Goal: Task Accomplishment & Management: Use online tool/utility

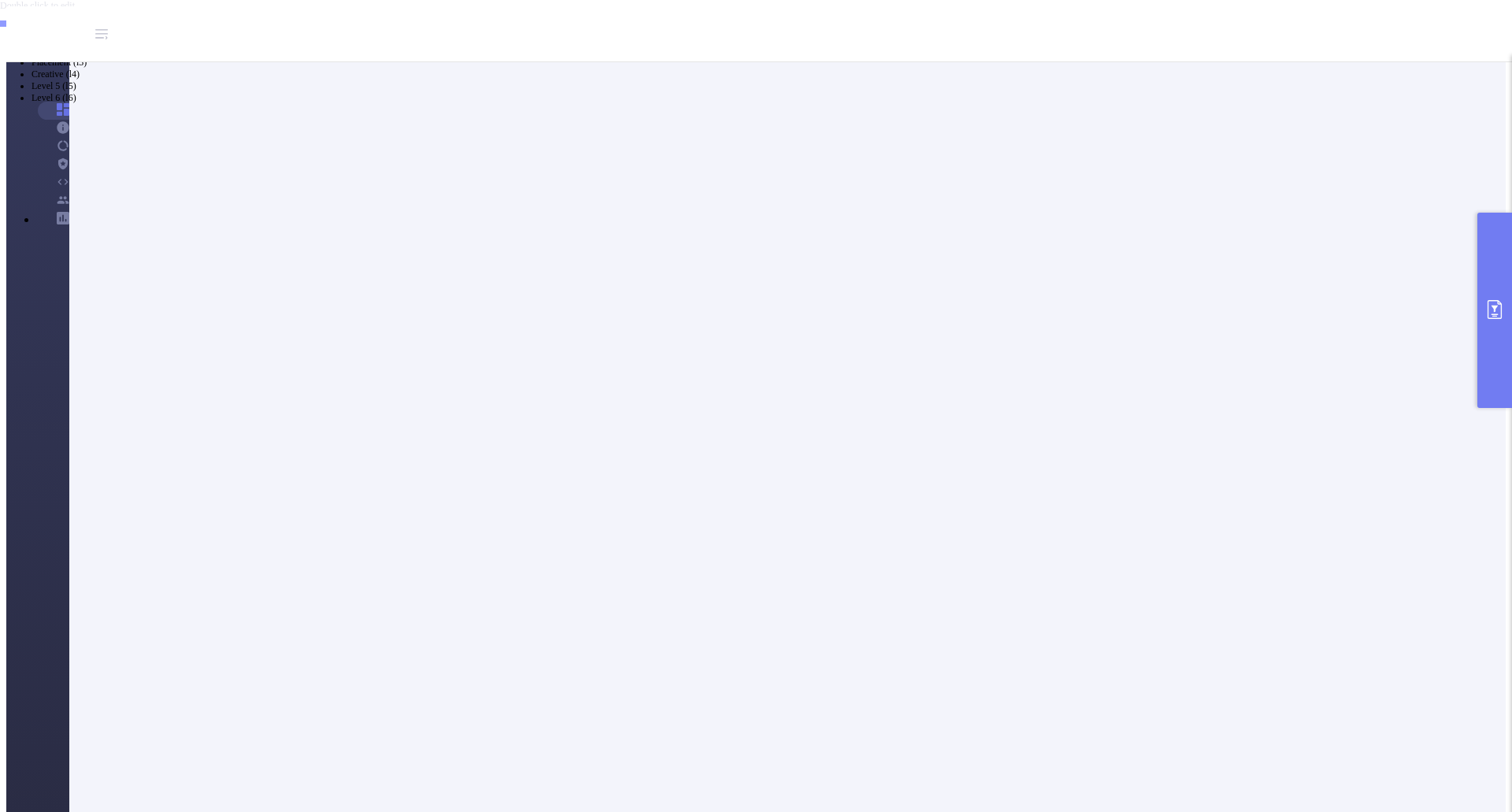
scroll to position [158, 0]
click at [1510, 299] on button "primary" at bounding box center [1495, 311] width 35 height 195
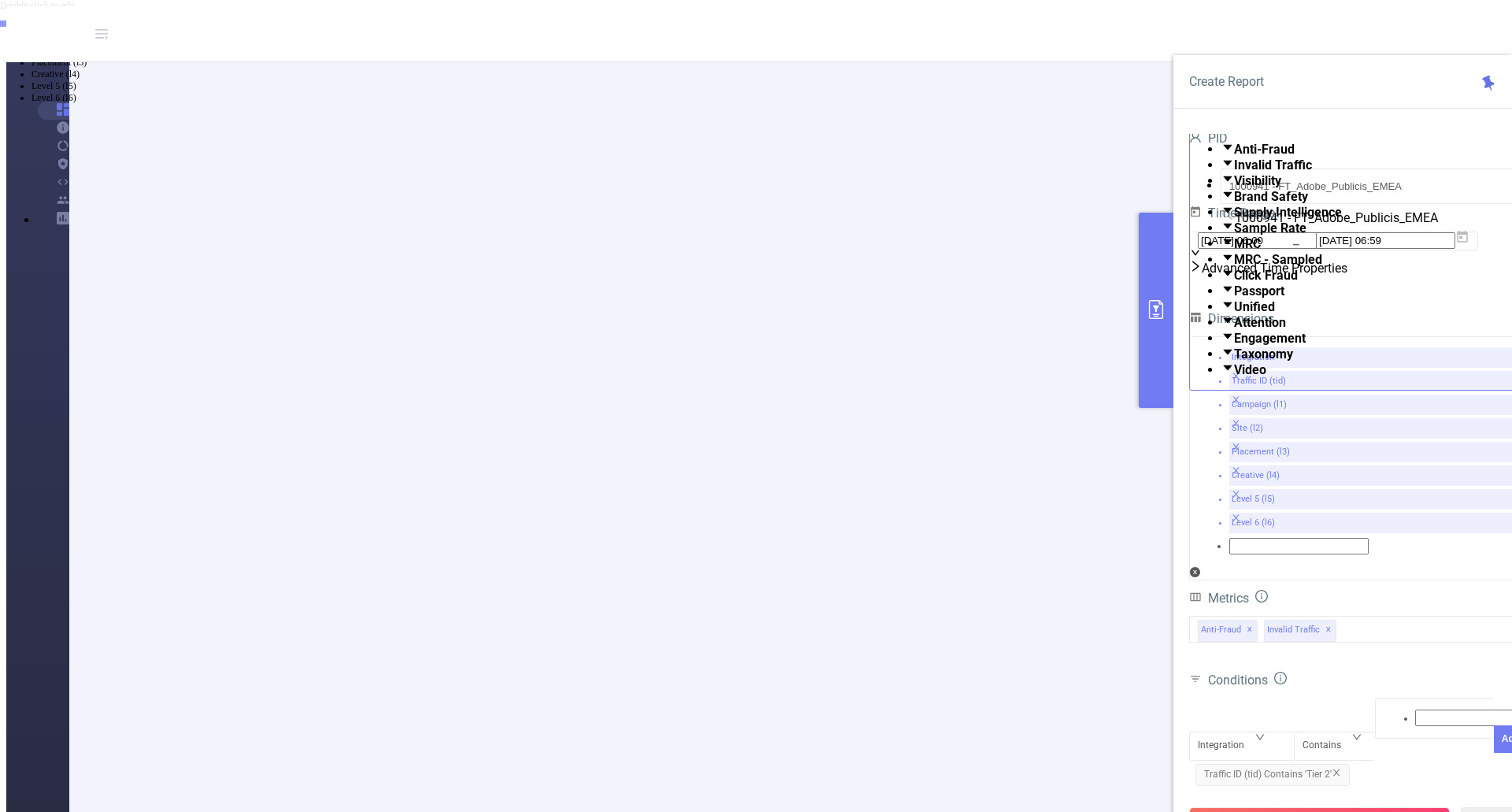
drag, startPoint x: 267, startPoint y: 483, endPoint x: 450, endPoint y: 475, distance: 183.2
click at [1336, 765] on span "Traffic ID (tid) Contains 'Tier 2'" at bounding box center [1273, 775] width 154 height 22
click at [1339, 768] on icon "icon: close" at bounding box center [1337, 773] width 10 height 10
click at [1265, 733] on icon "icon: down" at bounding box center [1260, 738] width 10 height 10
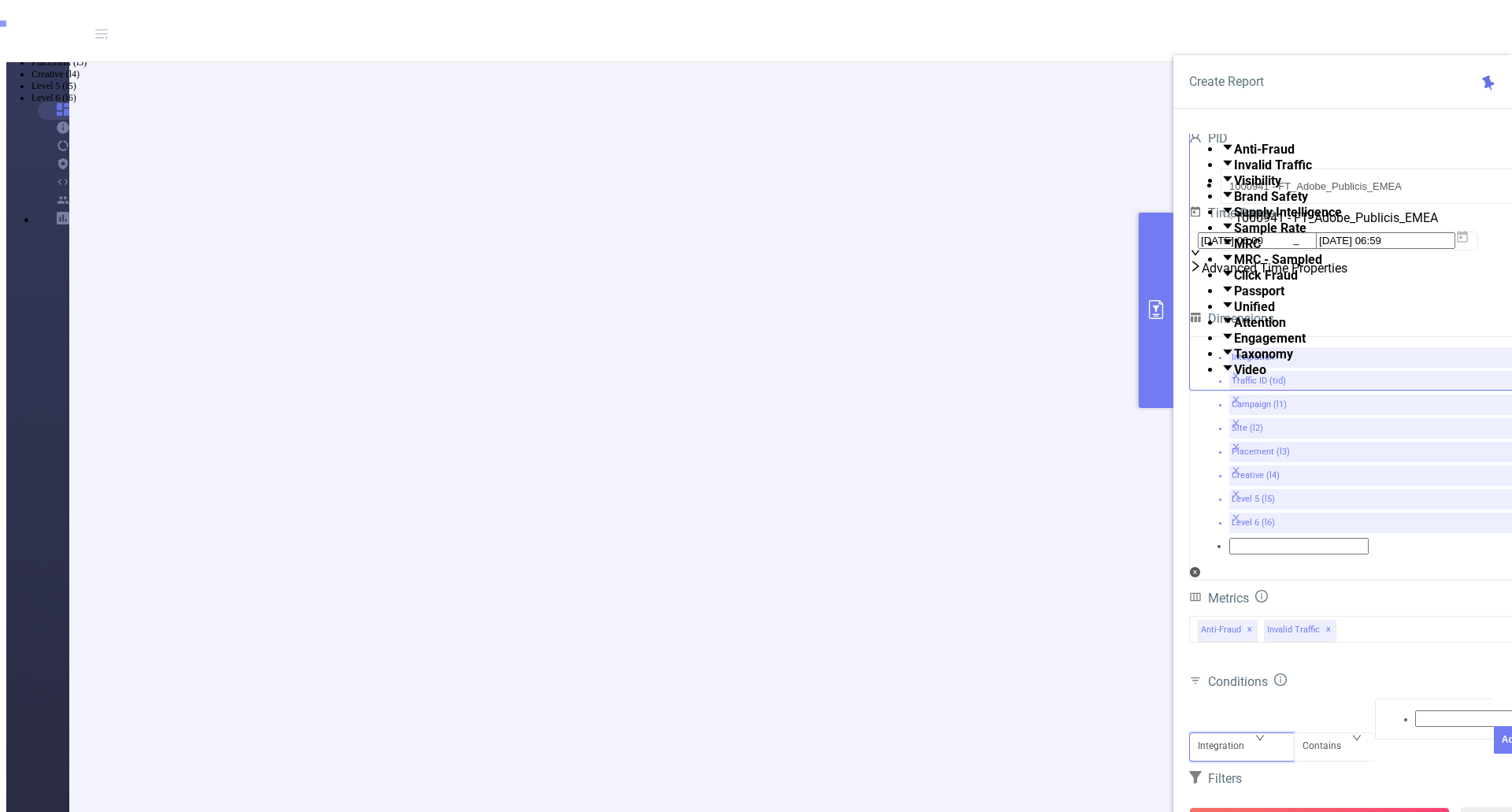
scroll to position [4, 0]
click at [1234, 33] on li "Traffic ID (tid)" at bounding box center [772, 27] width 1481 height 12
click at [1393, 709] on div at bounding box center [1435, 719] width 102 height 21
type input "Tier 3"
click at [1404, 22] on li "Tier 3" at bounding box center [772, 16] width 1481 height 13
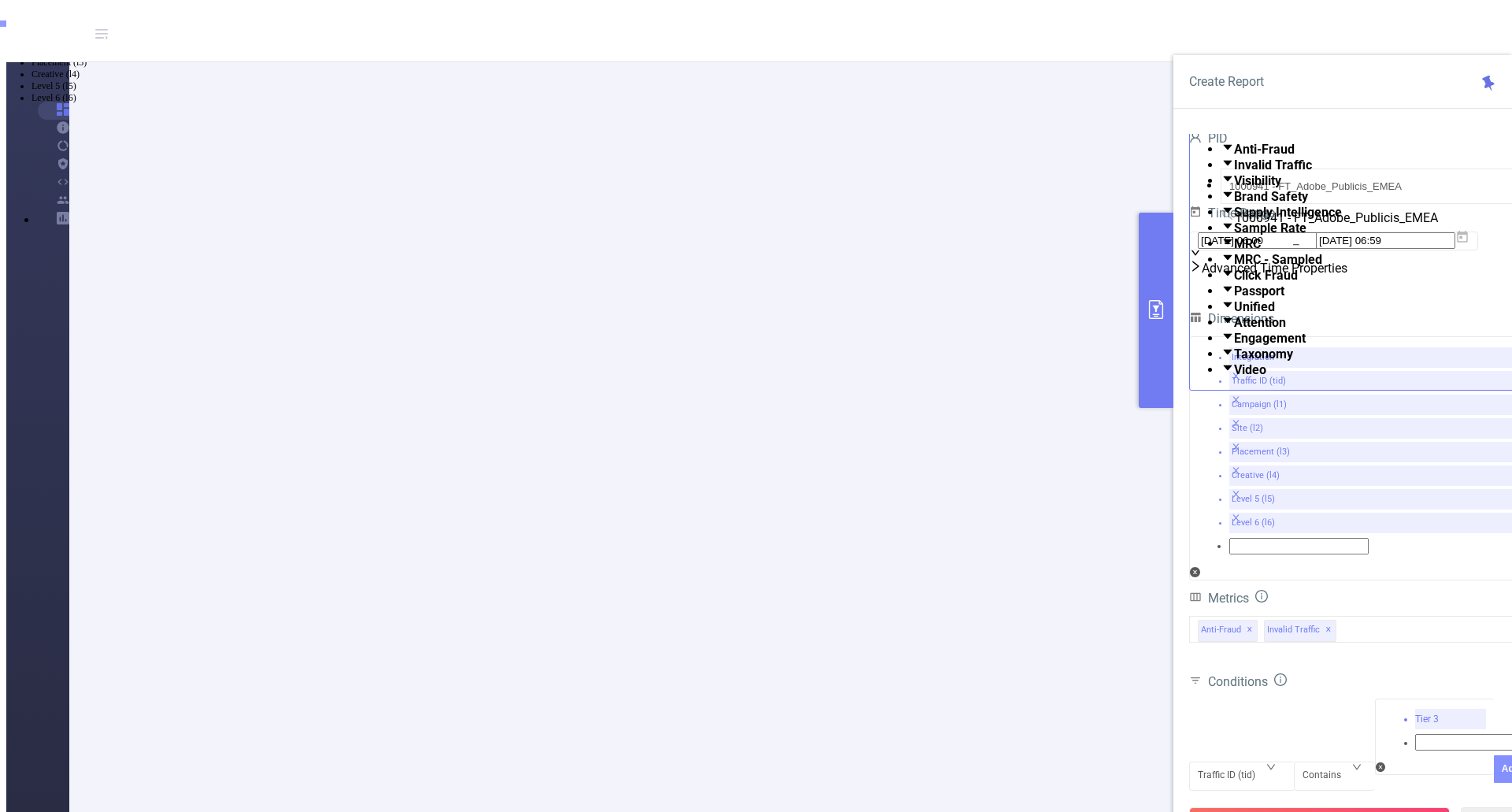
click at [1494, 756] on button "Add" at bounding box center [1511, 769] width 34 height 28
click at [1372, 616] on div "Anti-Fraud Invalid Traffic Visibility Brand Safety Supply Intelligence Sample R…" at bounding box center [1359, 629] width 338 height 27
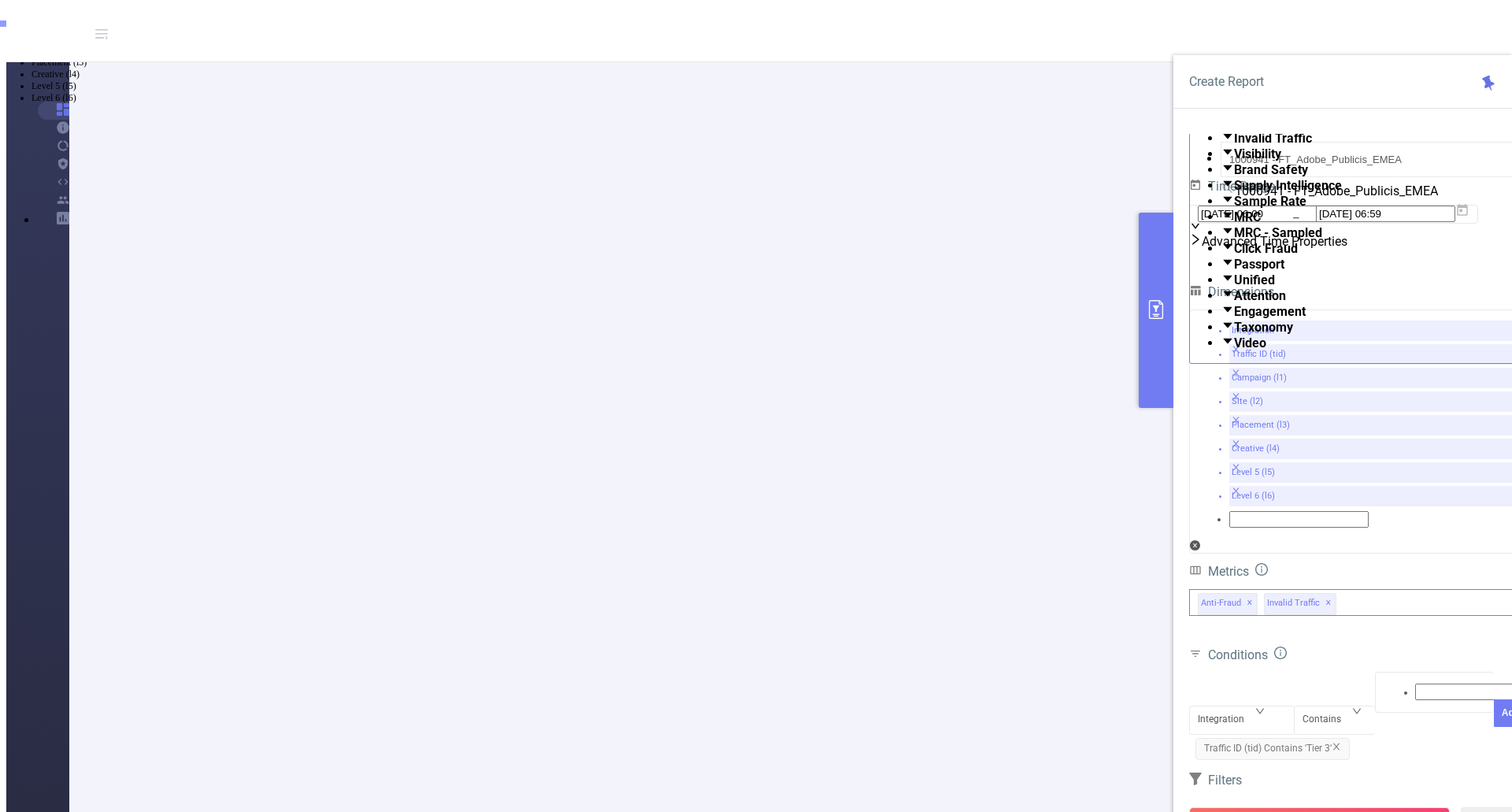
click at [1234, 335] on span at bounding box center [1234, 327] width 0 height 15
click at [1403, 645] on form "Dimensions Integration Traffic ID (tid) Campaign (l1) Site (l2) Placement (l3) …" at bounding box center [1359, 590] width 338 height 618
click at [1306, 808] on button "Run Report" at bounding box center [1320, 822] width 261 height 29
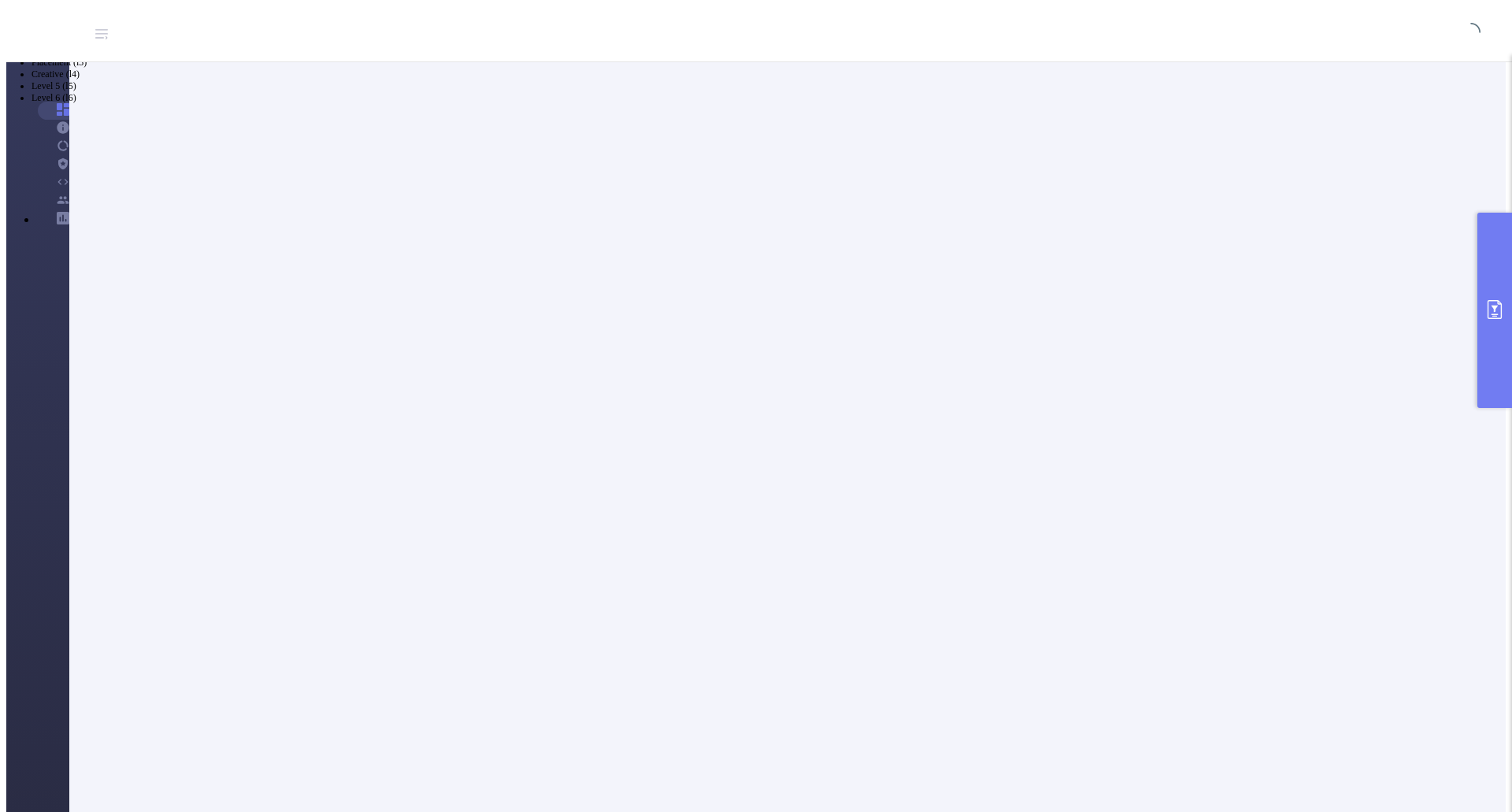
scroll to position [39, 0]
click at [1491, 337] on button "primary" at bounding box center [1495, 311] width 35 height 195
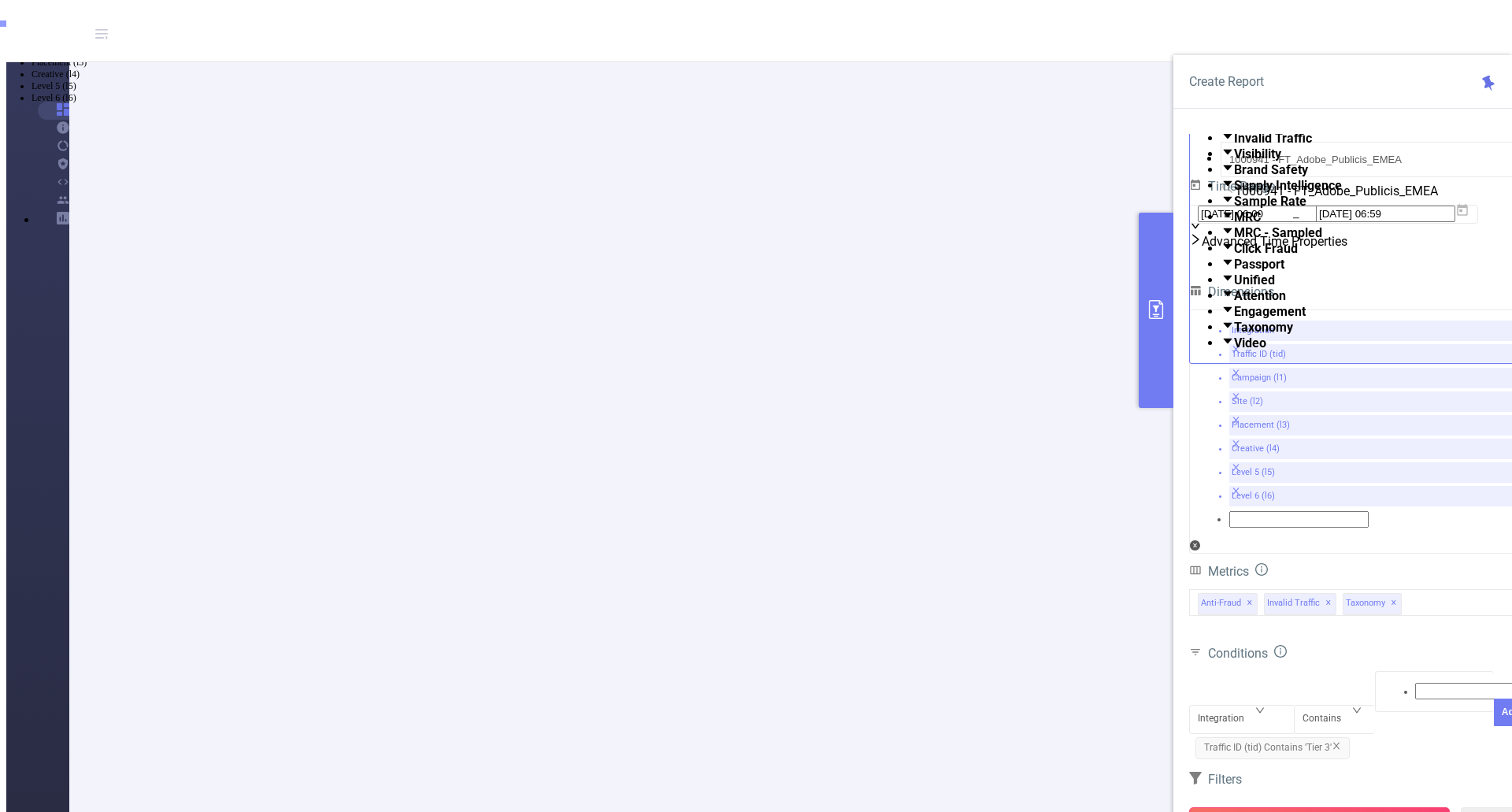
click at [1309, 808] on button "Run Report" at bounding box center [1320, 822] width 261 height 29
